Goal: Check status: Check status

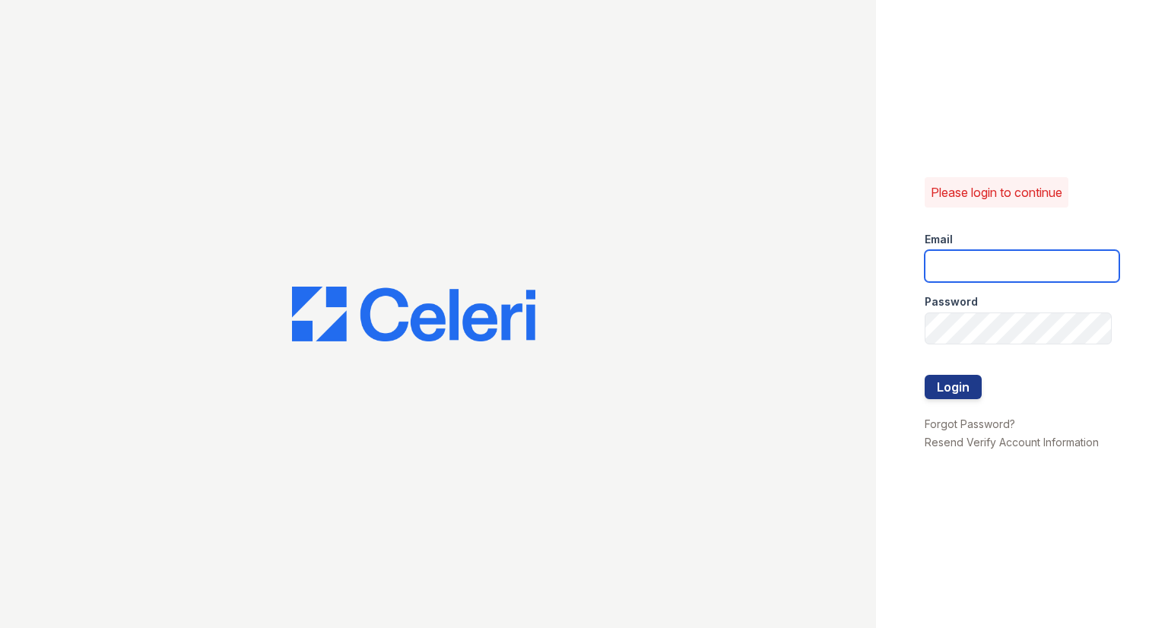
click at [961, 259] on input "email" at bounding box center [1022, 266] width 195 height 32
type input "r"
type input "Raindance3@cafmanagement.com"
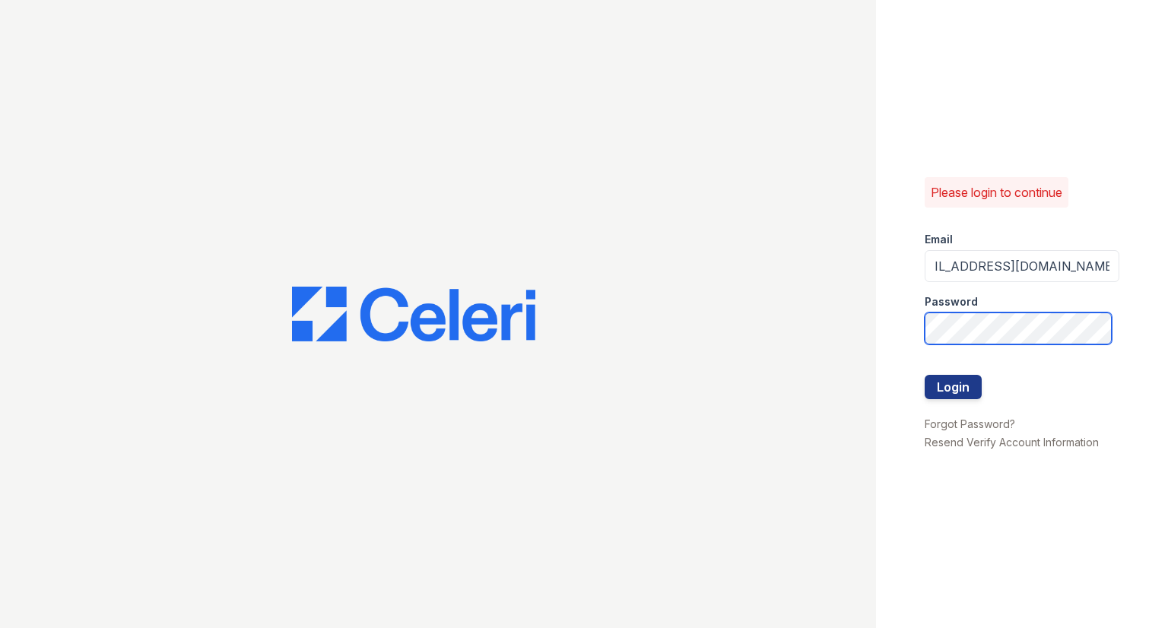
scroll to position [0, 0]
click at [925, 375] on button "Login" at bounding box center [953, 387] width 57 height 24
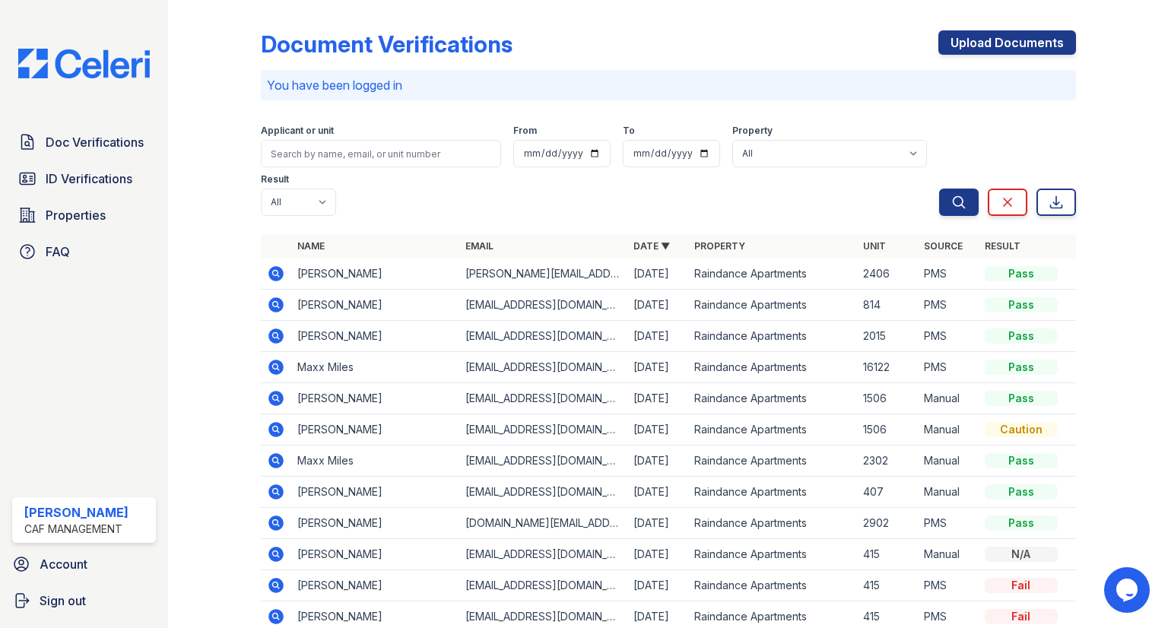
click at [283, 265] on icon at bounding box center [276, 274] width 18 height 18
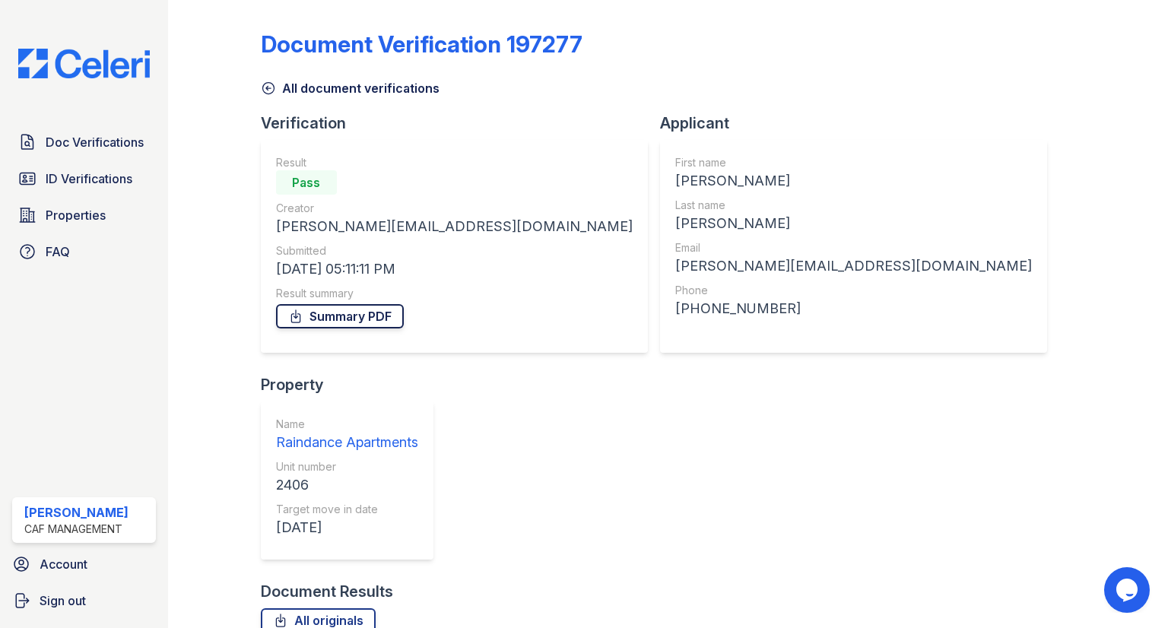
click at [310, 313] on link "Summary PDF" at bounding box center [340, 316] width 128 height 24
click at [116, 170] on span "ID Verifications" at bounding box center [89, 179] width 87 height 18
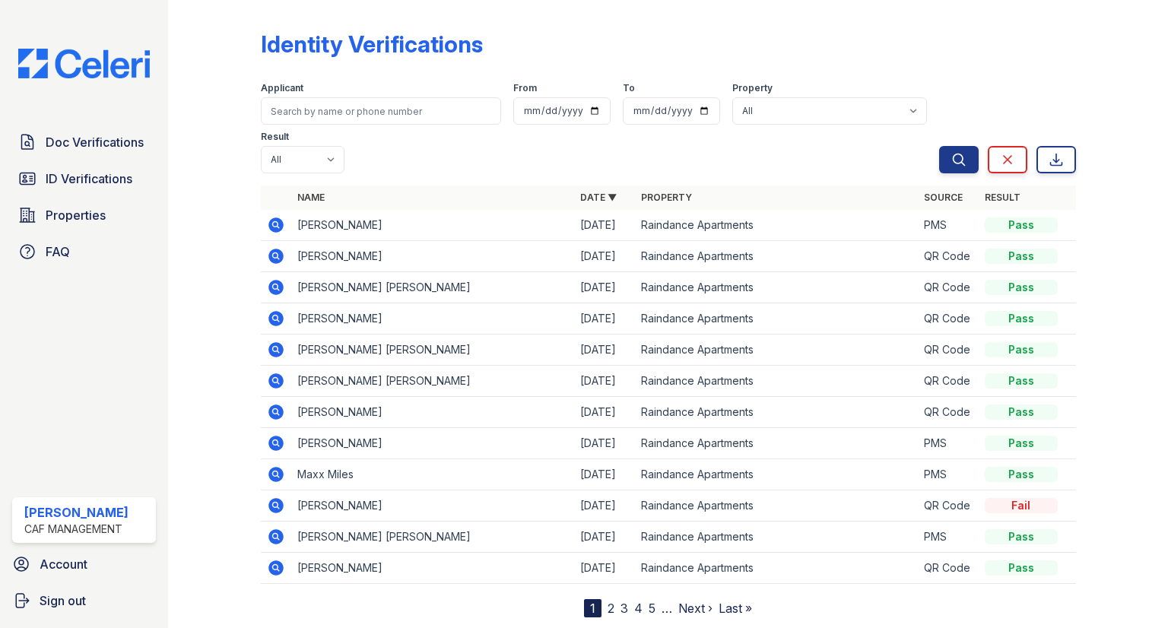
click at [284, 216] on icon at bounding box center [276, 225] width 18 height 18
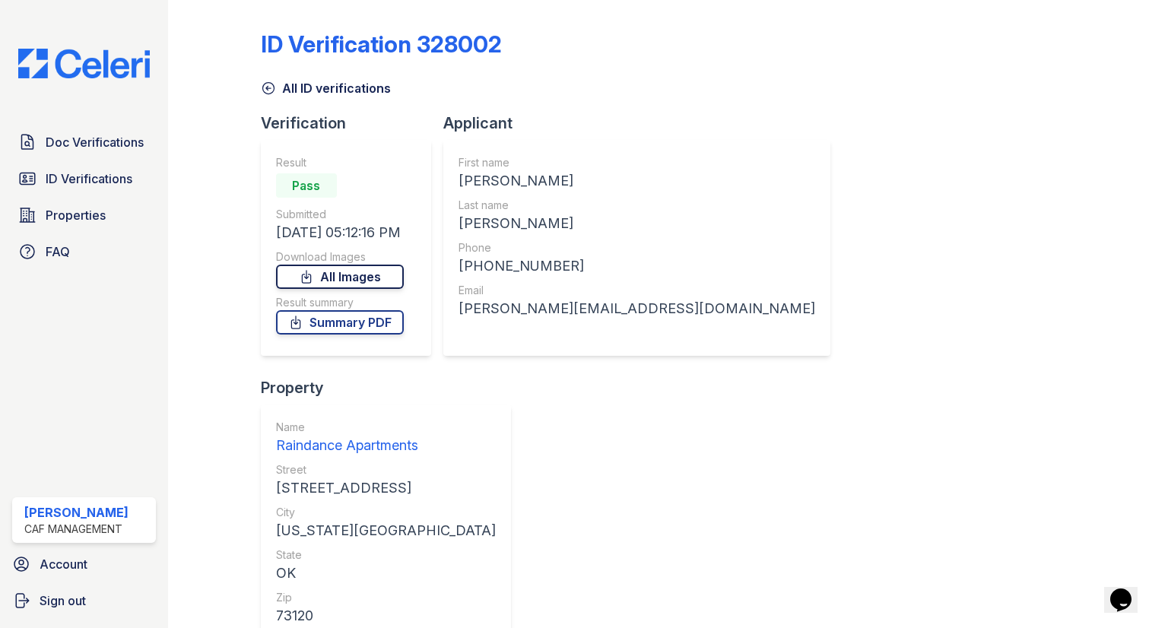
click at [350, 270] on link "All Images" at bounding box center [340, 277] width 128 height 24
click at [64, 184] on span "ID Verifications" at bounding box center [89, 179] width 87 height 18
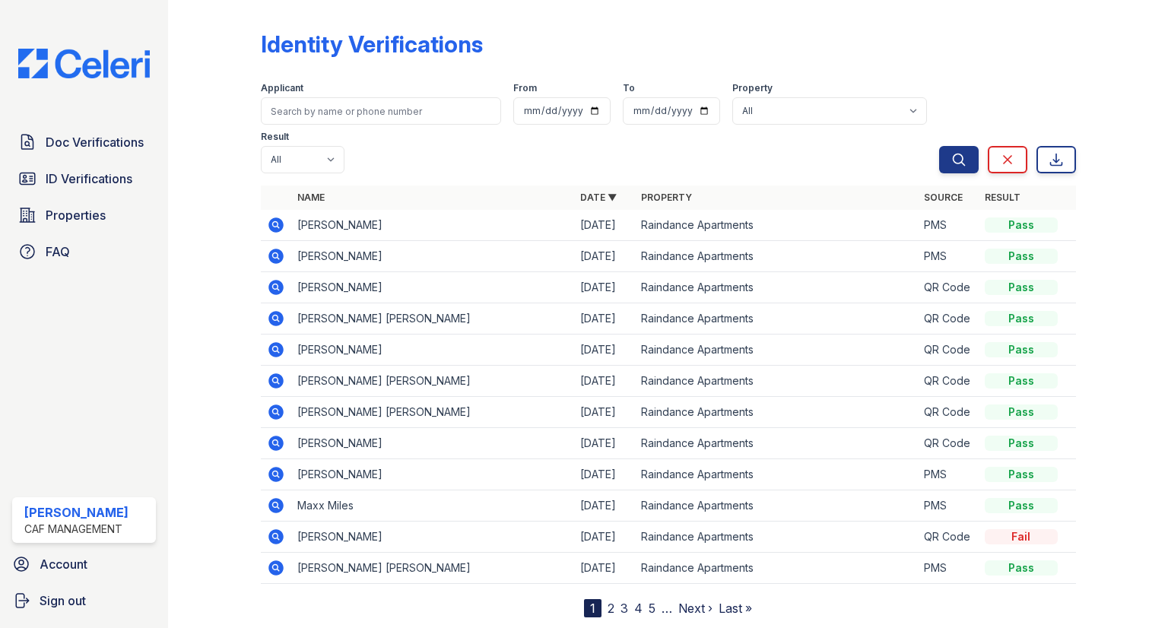
click at [275, 342] on icon at bounding box center [275, 349] width 15 height 15
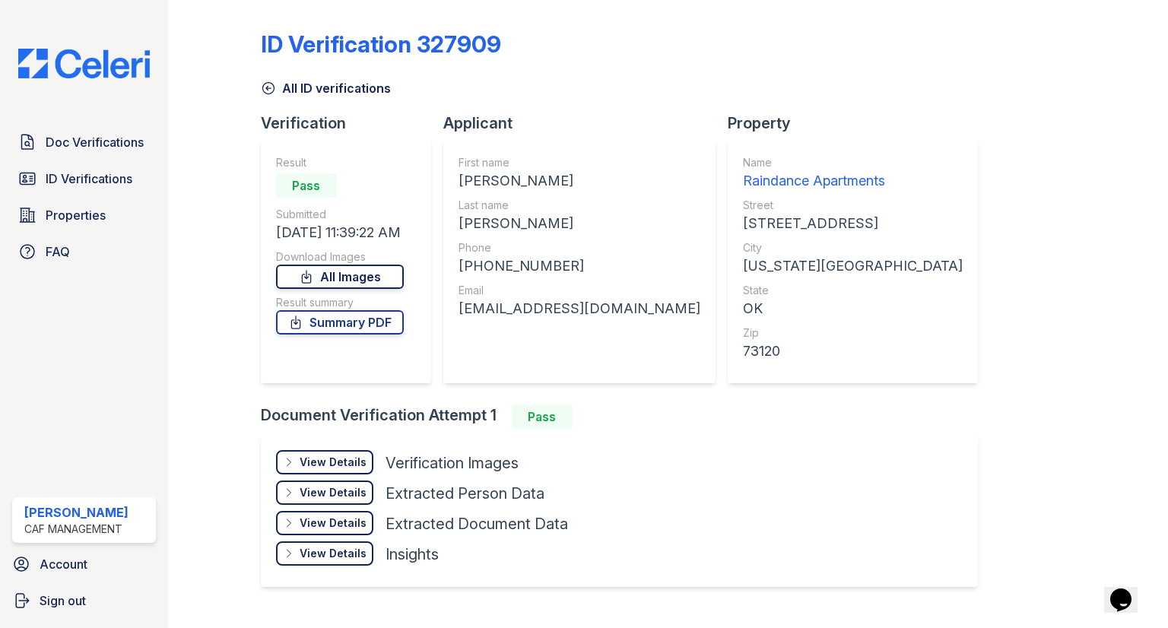
click at [314, 281] on icon at bounding box center [306, 276] width 15 height 15
